Goal: Information Seeking & Learning: Compare options

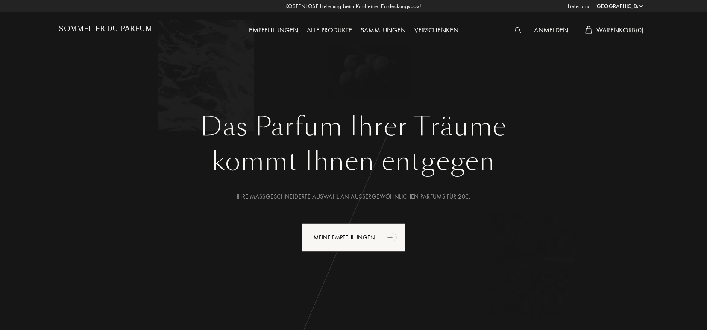
select select "DE"
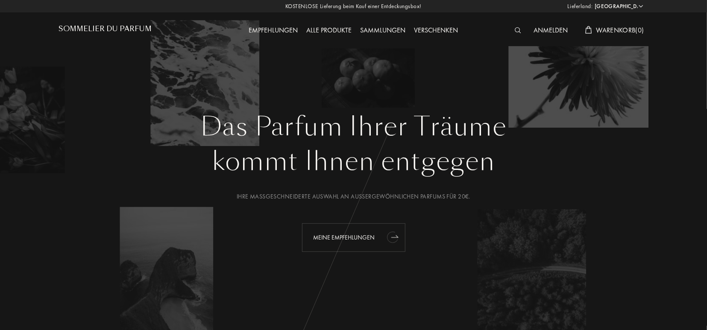
click at [340, 241] on div "Meine Empfehlungen" at bounding box center [353, 238] width 103 height 29
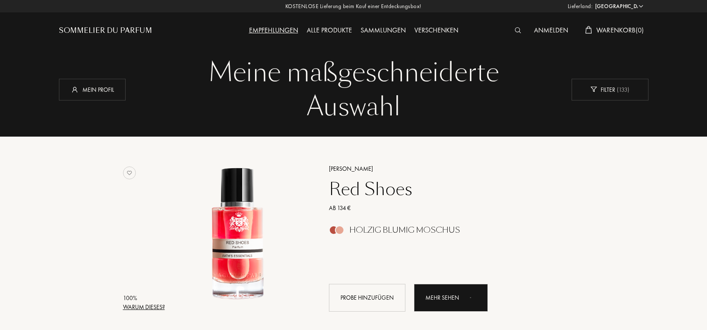
select select "DE"
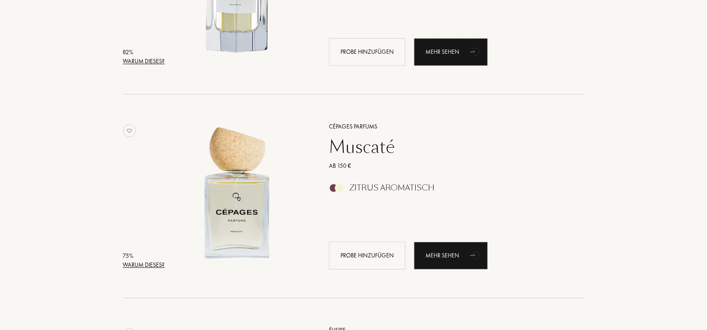
scroll to position [1311, 0]
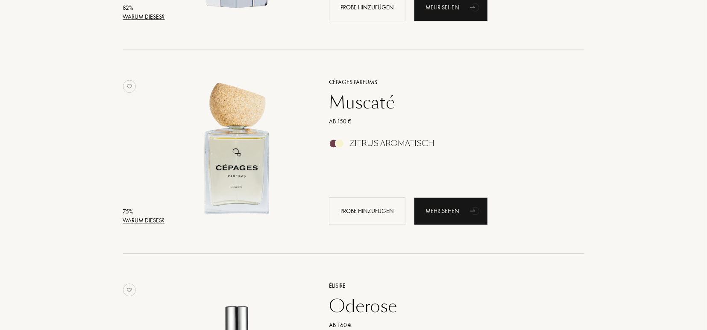
click at [368, 102] on div "Muscaté" at bounding box center [447, 102] width 249 height 21
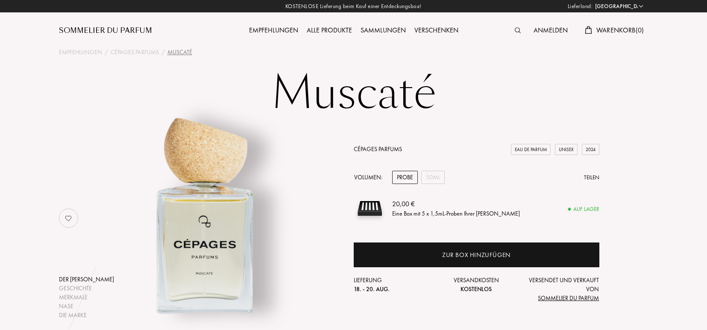
select select "DE"
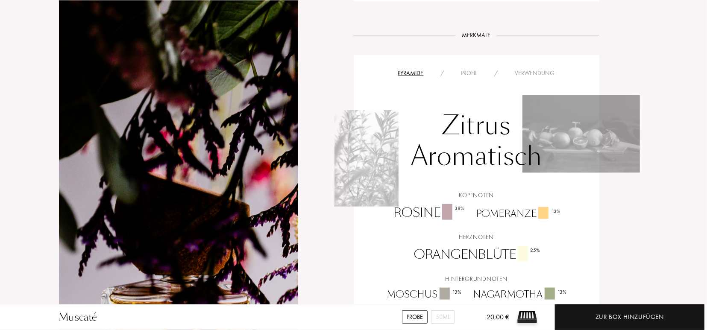
scroll to position [511, 0]
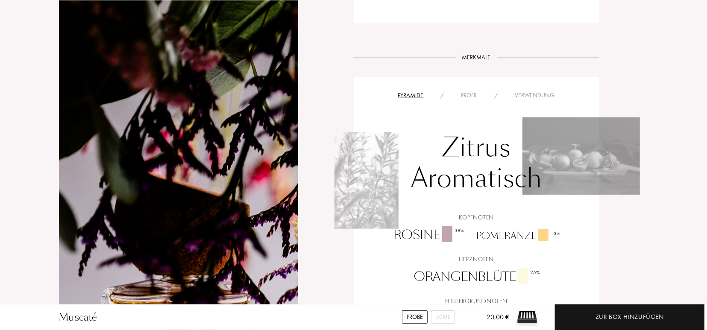
click at [471, 91] on div "Profil" at bounding box center [469, 95] width 33 height 9
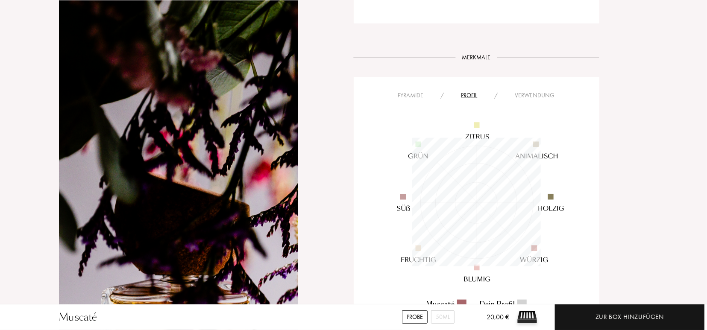
scroll to position [128, 128]
click at [537, 91] on div "Verwendung" at bounding box center [535, 95] width 57 height 9
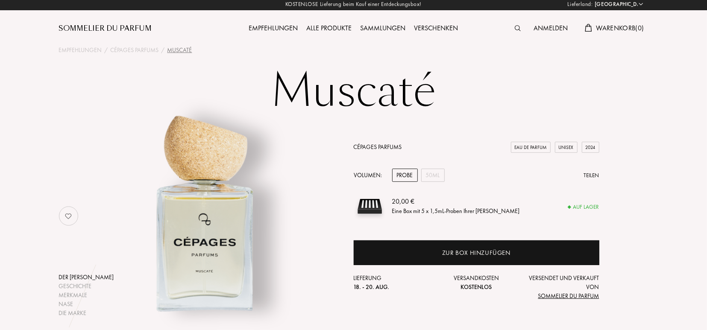
scroll to position [0, 0]
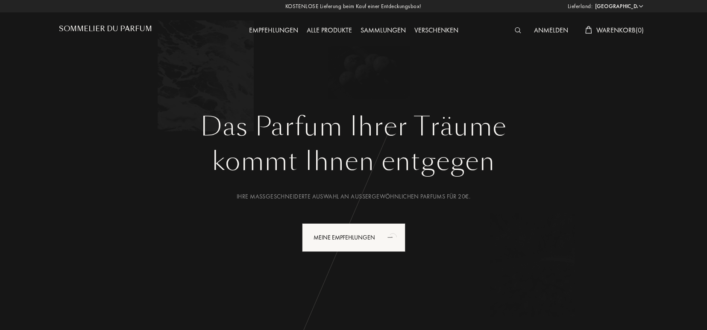
select select "DE"
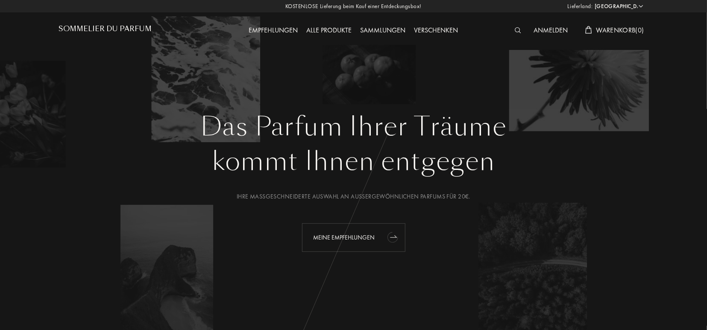
click at [354, 237] on div "Meine Empfehlungen" at bounding box center [353, 238] width 103 height 29
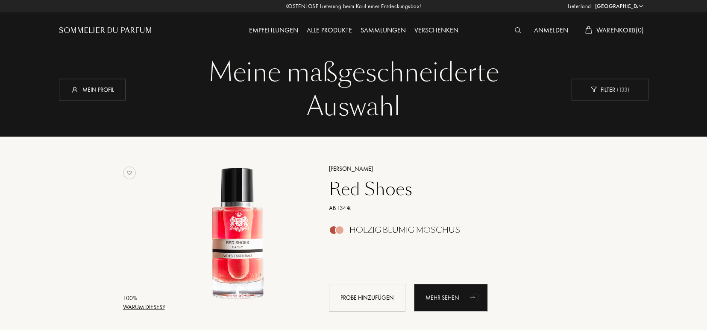
select select "DE"
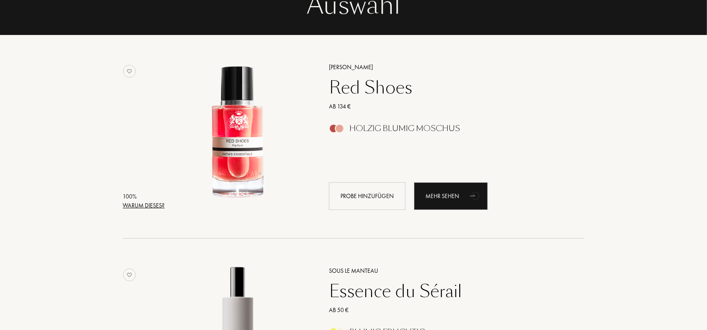
scroll to position [111, 0]
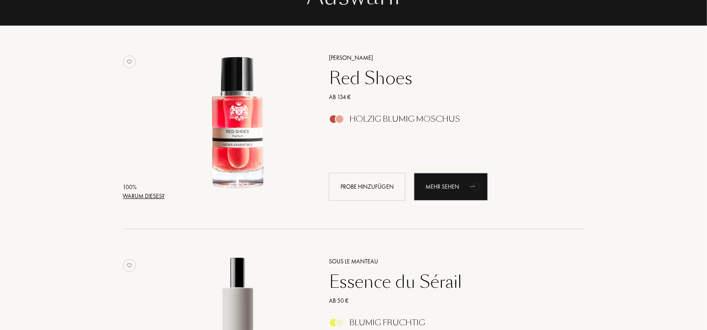
click at [373, 90] on div "[PERSON_NAME] Red Shoes Ab 134 € Holzig Blumig Moschus Probe hinzufügen Mehr se…" at bounding box center [447, 127] width 262 height 168
click at [367, 71] on div "Red Shoes" at bounding box center [447, 78] width 249 height 21
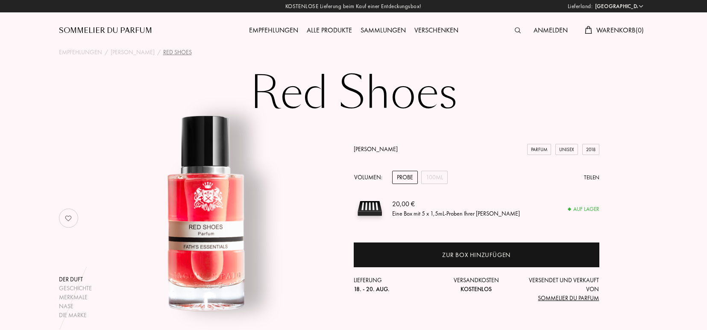
select select "DE"
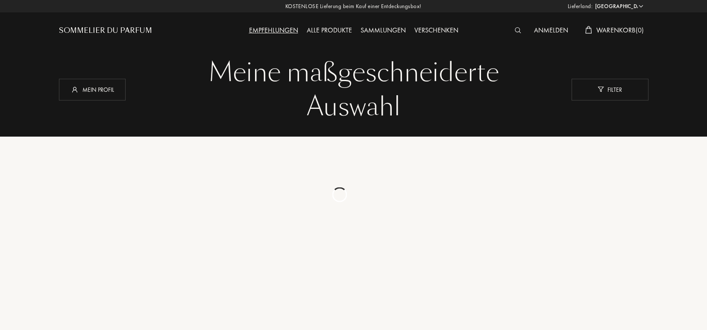
select select "DE"
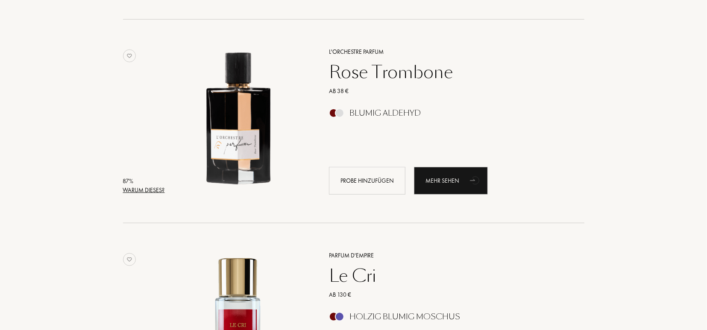
scroll to position [533, 0]
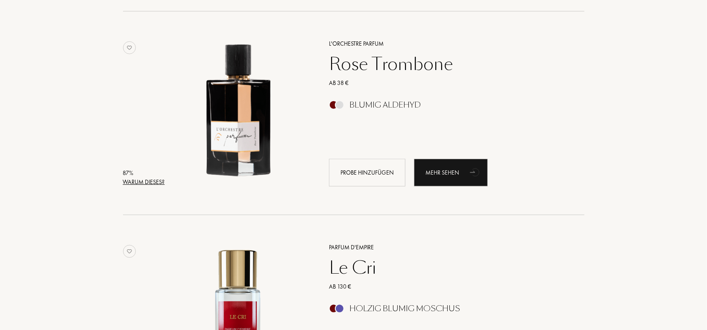
click at [395, 65] on div "Rose Trombone" at bounding box center [447, 64] width 249 height 21
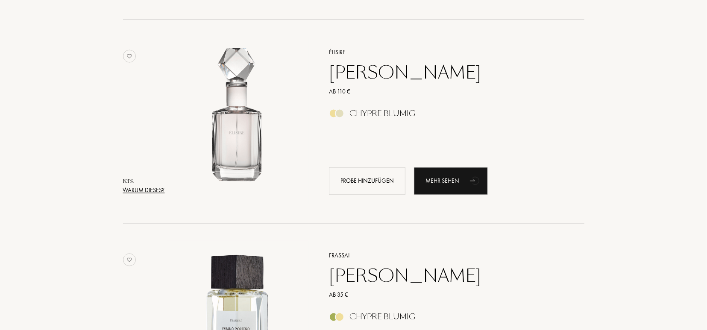
scroll to position [956, 0]
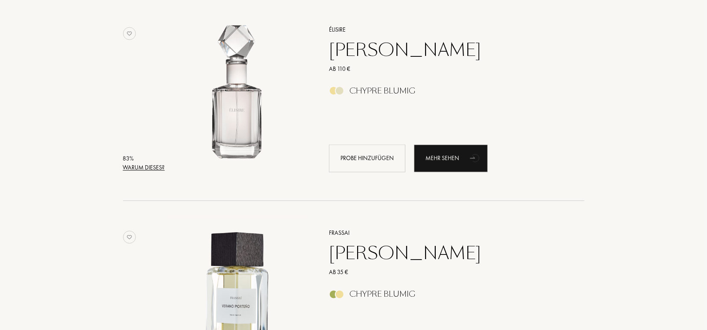
click at [365, 52] on div "Jasmin Paradis" at bounding box center [447, 50] width 249 height 21
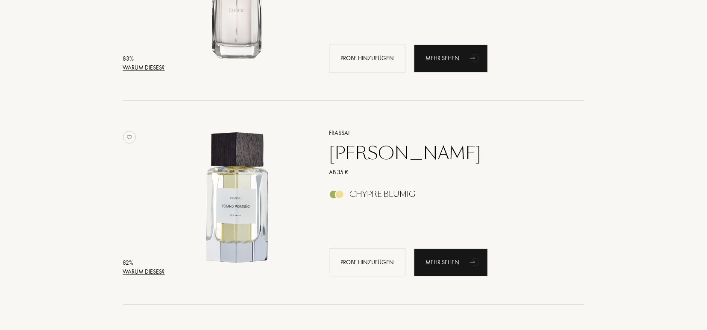
scroll to position [1080, 0]
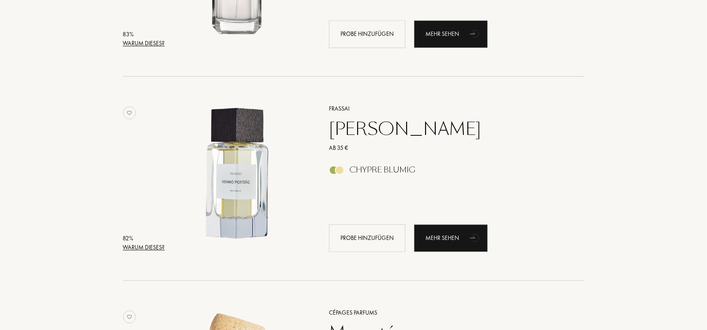
click at [382, 129] on div "Verano Porteño" at bounding box center [447, 129] width 249 height 21
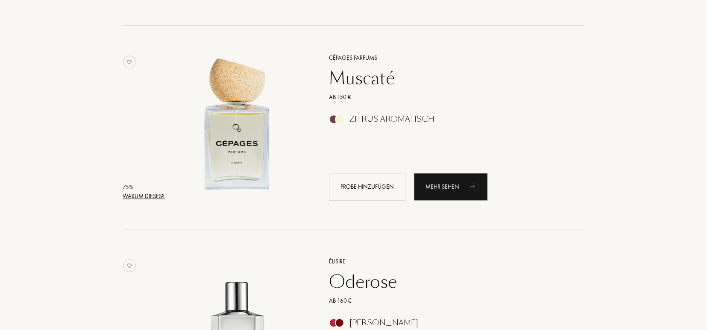
scroll to position [1358, 0]
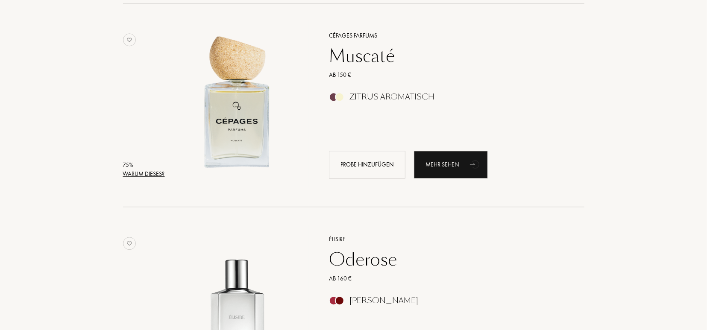
click at [368, 56] on div "Muscaté" at bounding box center [447, 56] width 249 height 21
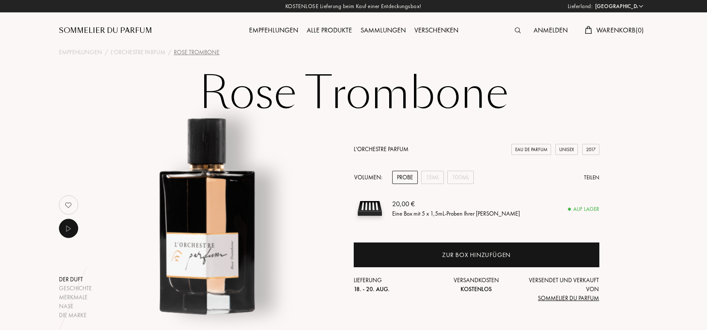
select select "DE"
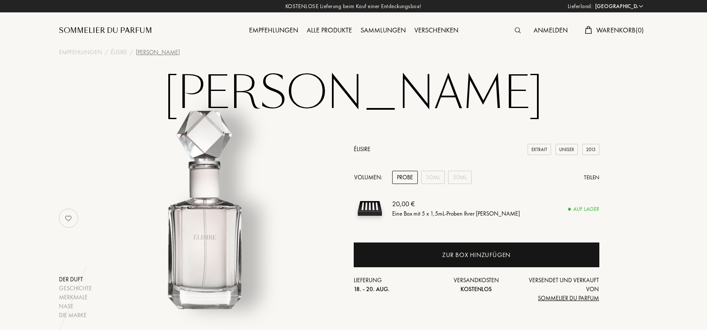
select select "DE"
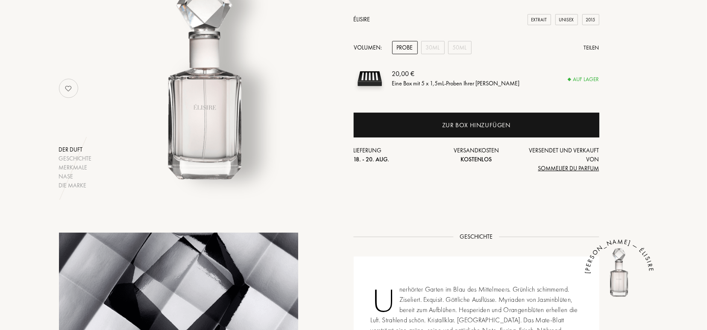
scroll to position [133, 0]
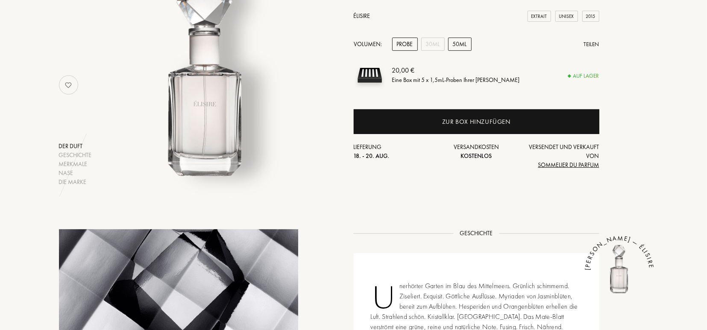
click at [455, 47] on div "50mL" at bounding box center [460, 44] width 24 height 13
click at [406, 47] on div "Probe" at bounding box center [405, 44] width 26 height 13
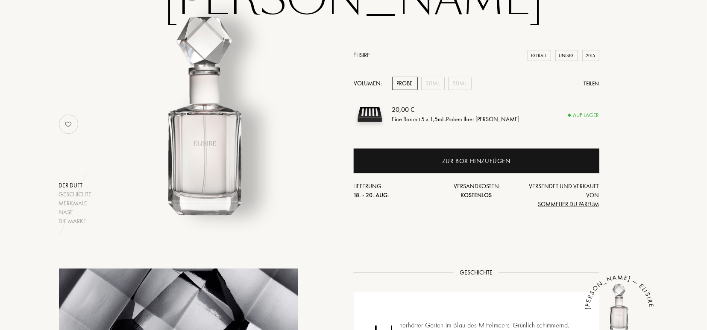
scroll to position [0, 0]
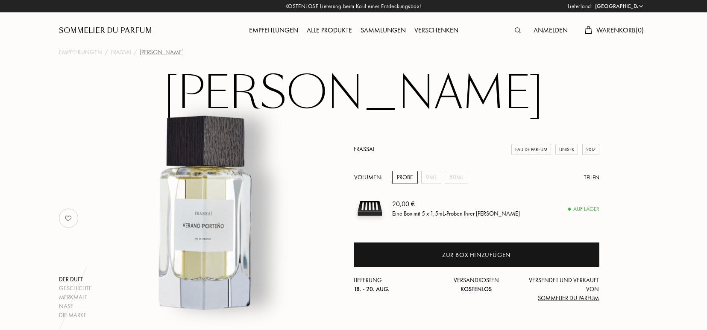
select select "DE"
click at [454, 176] on div "50mL" at bounding box center [457, 177] width 24 height 13
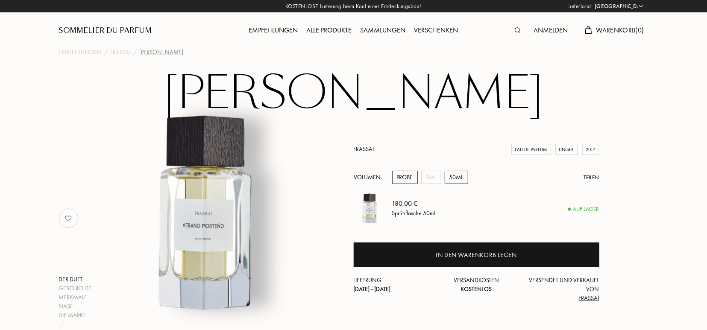
click at [400, 180] on div "Probe" at bounding box center [405, 177] width 26 height 13
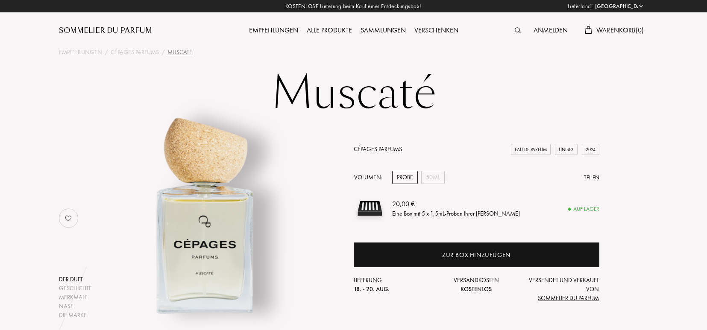
select select "DE"
